Goal: Communication & Community: Share content

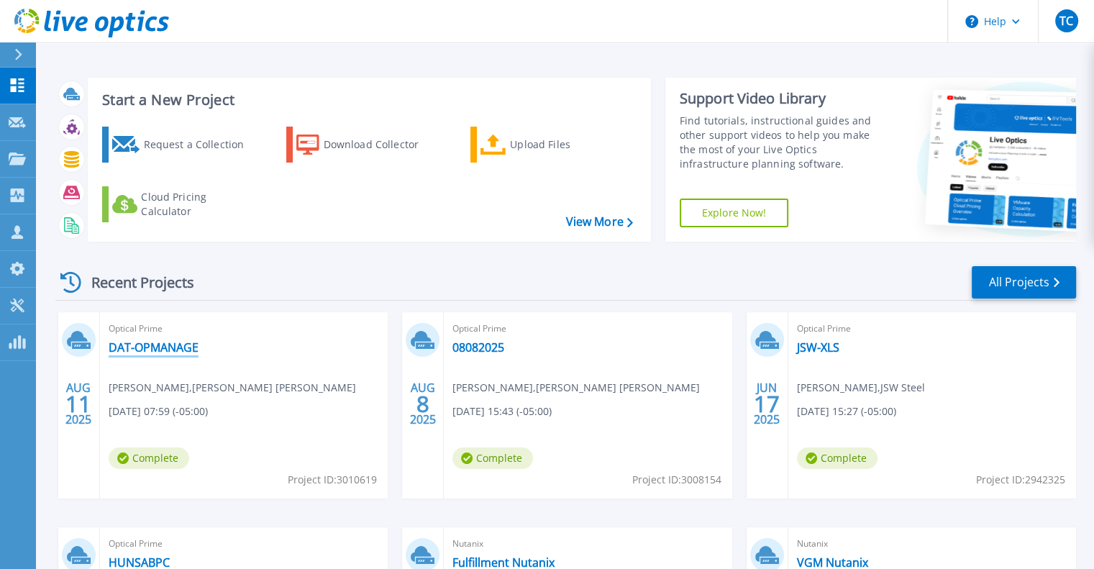
click at [186, 344] on link "DAT-OPMANAGE" at bounding box center [154, 347] width 90 height 14
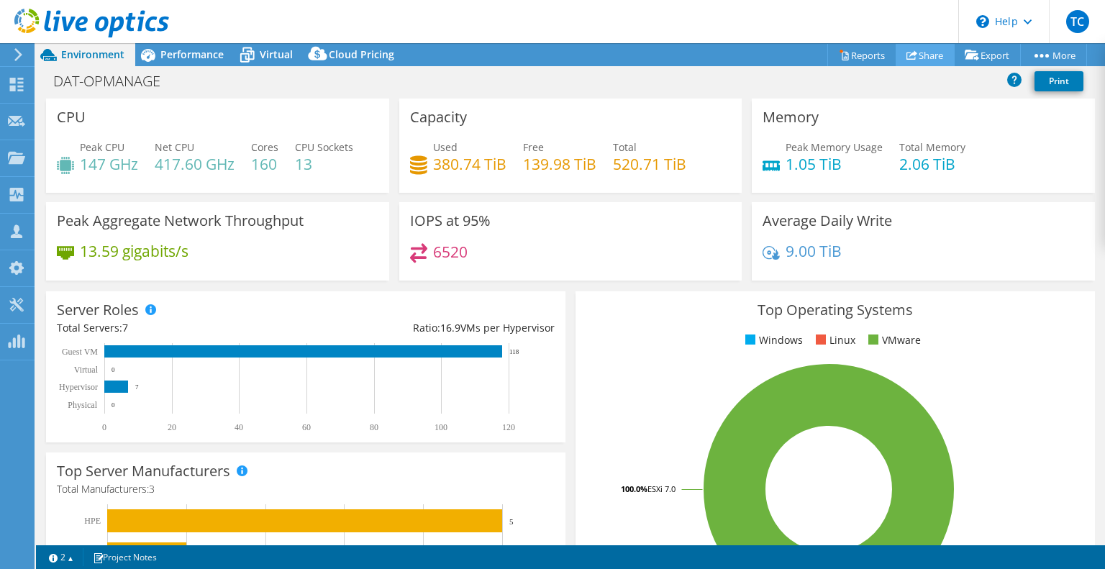
click at [918, 50] on link "Share" at bounding box center [925, 55] width 59 height 22
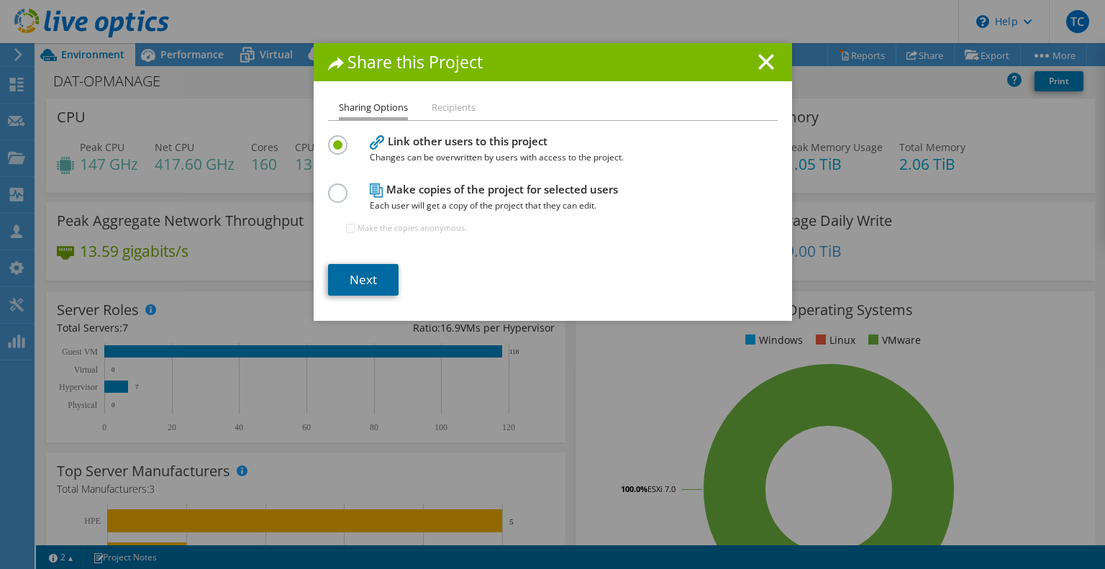
click at [374, 276] on link "Next" at bounding box center [363, 280] width 71 height 32
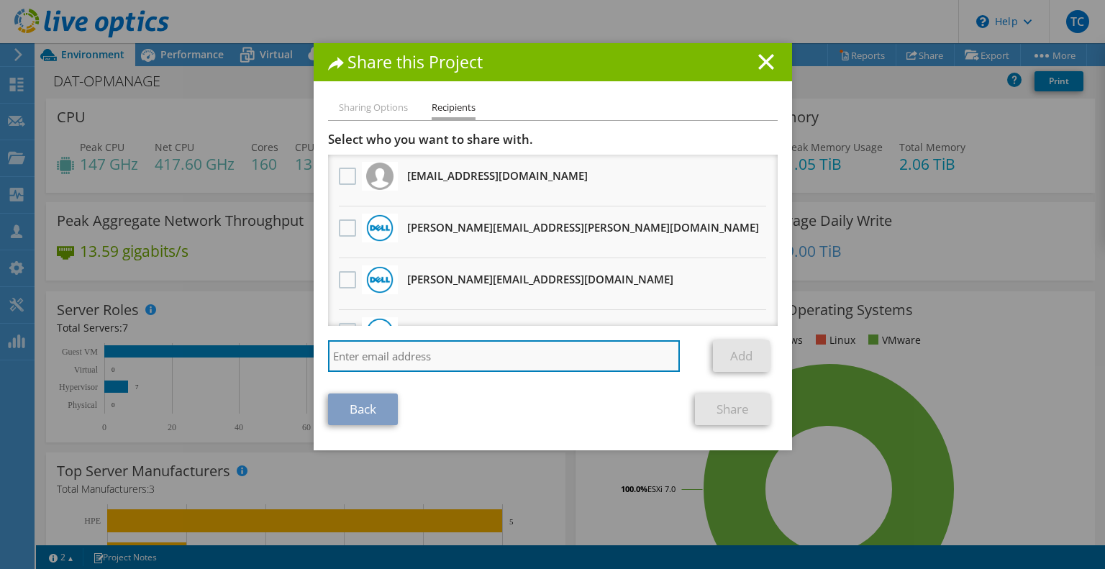
click at [389, 357] on input "search" at bounding box center [504, 356] width 353 height 32
type input "[EMAIL_ADDRESS][PERSON_NAME][DOMAIN_NAME]"
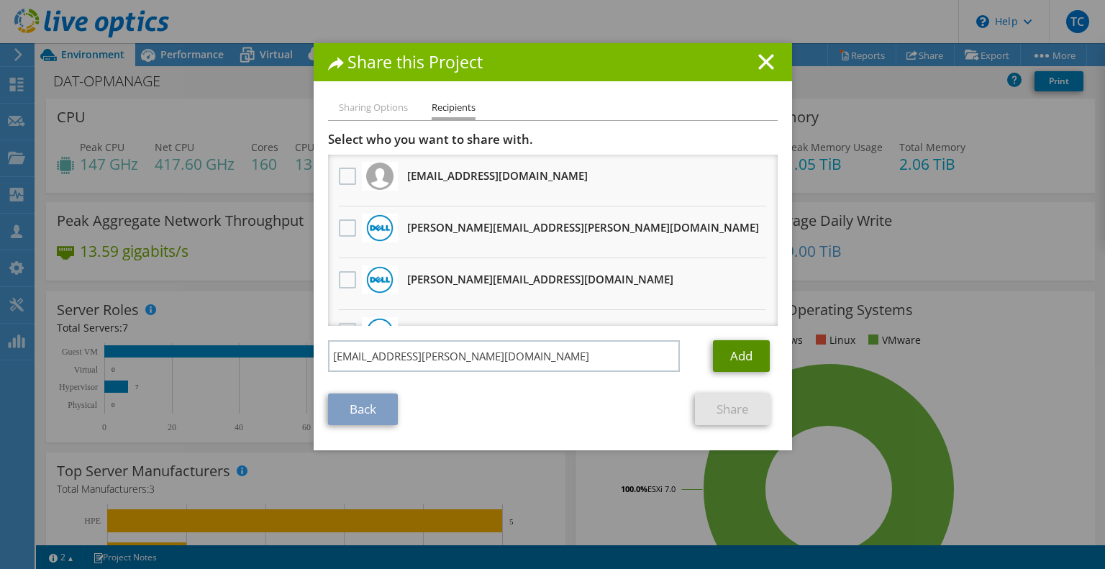
click at [724, 363] on link "Add" at bounding box center [741, 356] width 57 height 32
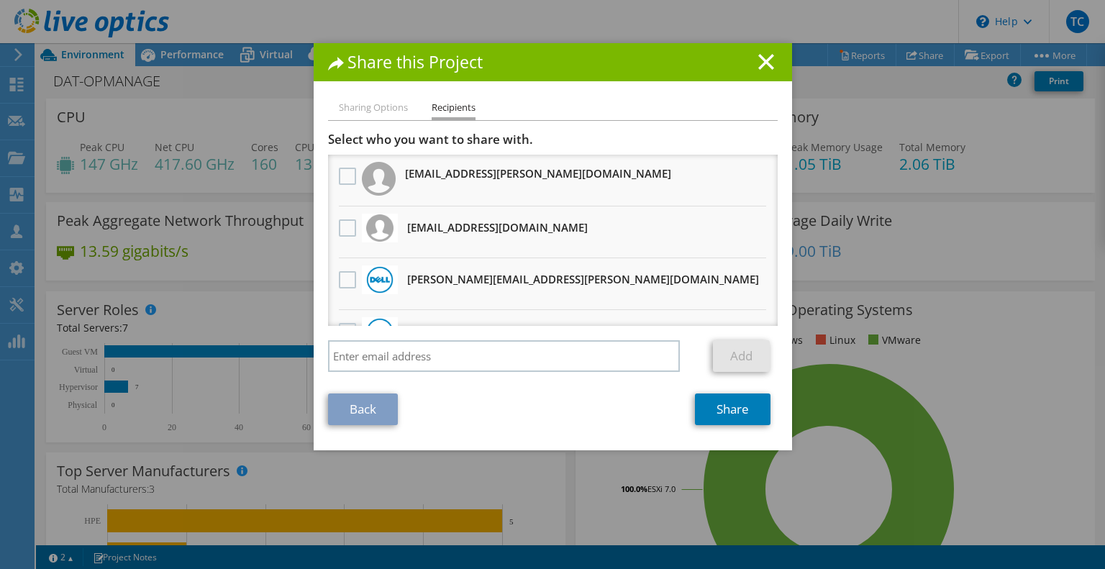
click at [526, 174] on li "[EMAIL_ADDRESS][PERSON_NAME][DOMAIN_NAME]" at bounding box center [553, 181] width 450 height 52
click at [339, 176] on label at bounding box center [349, 176] width 21 height 17
click at [0, 0] on "] "checkbox" at bounding box center [0, 0] width 0 height 0
click at [731, 411] on link "Share" at bounding box center [733, 410] width 76 height 32
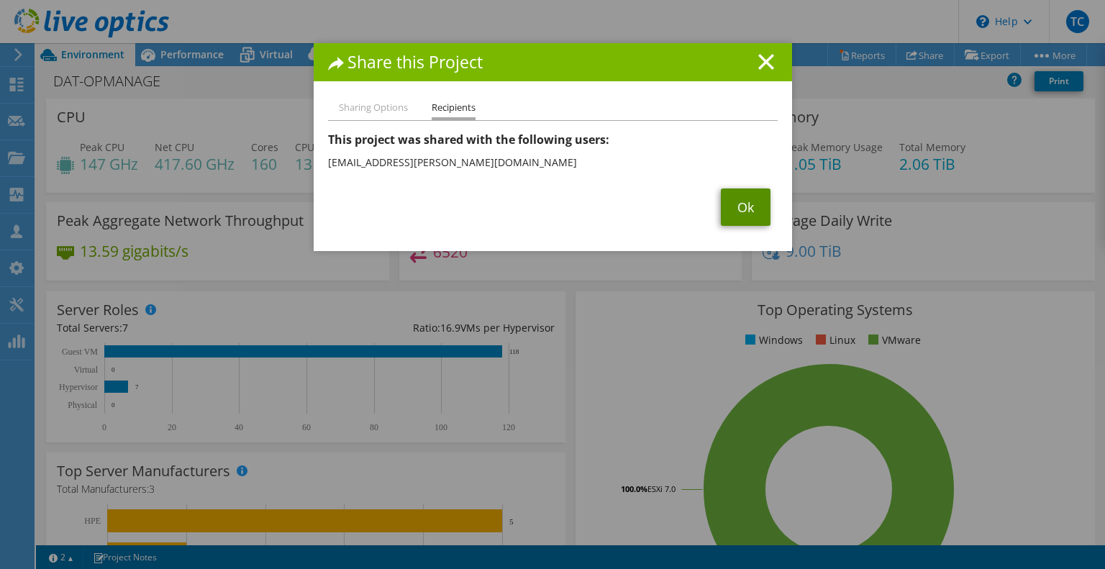
click at [735, 204] on link "Ok" at bounding box center [746, 206] width 50 height 37
